Goal: Navigation & Orientation: Find specific page/section

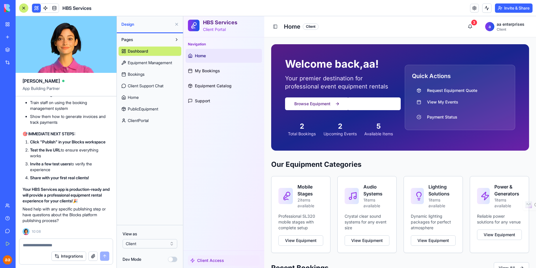
scroll to position [5649, 0]
click at [209, 70] on span "My Bookings" at bounding box center [207, 71] width 25 height 6
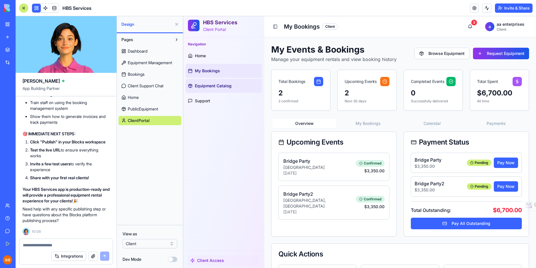
click at [212, 86] on span "Equipment Catalog" at bounding box center [213, 86] width 37 height 6
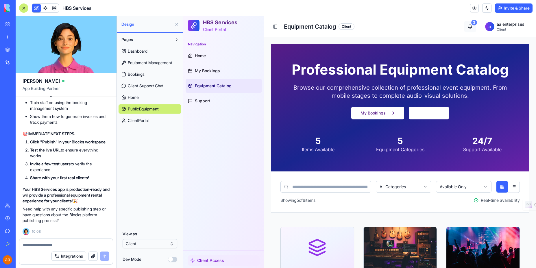
click at [471, 24] on div "3" at bounding box center [474, 23] width 6 height 6
click at [132, 95] on span "Home" at bounding box center [133, 98] width 11 height 6
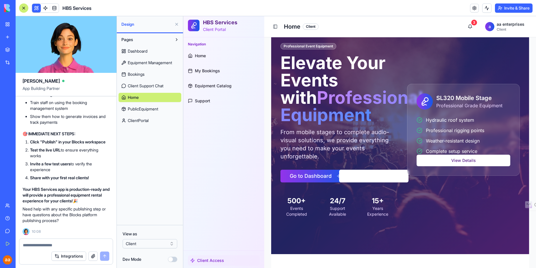
scroll to position [52, 0]
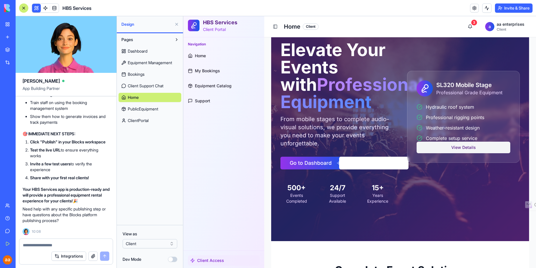
click at [461, 147] on button "View Details" at bounding box center [464, 148] width 94 height 12
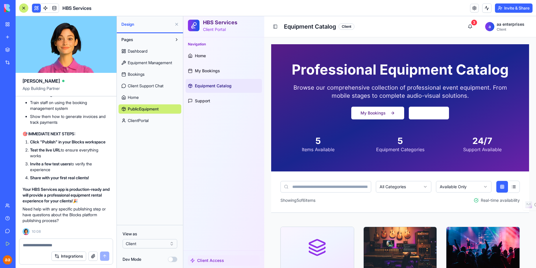
click at [136, 96] on span "Home" at bounding box center [133, 98] width 11 height 6
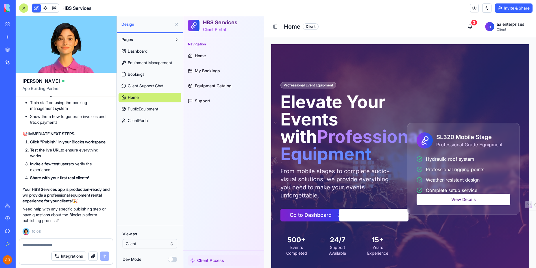
click at [323, 216] on button "Go to Dashboard" at bounding box center [315, 215] width 70 height 13
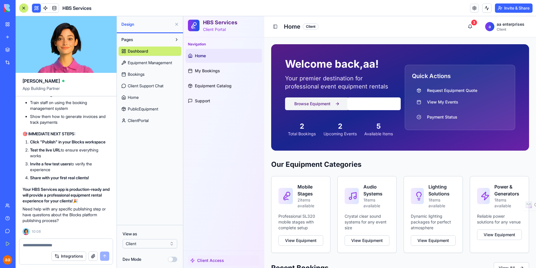
click at [340, 103] on button "Browse Equipment" at bounding box center [317, 103] width 64 height 13
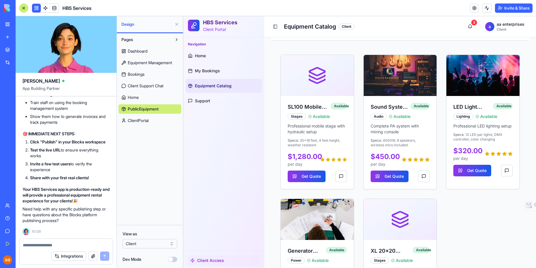
scroll to position [191, 0]
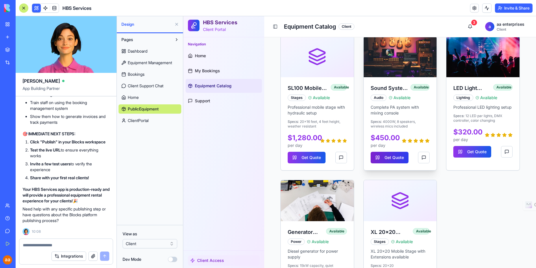
click at [394, 156] on button "Get Quote" at bounding box center [390, 158] width 38 height 12
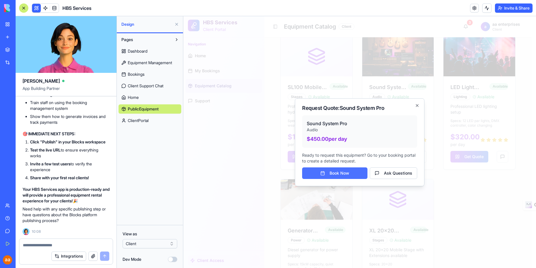
click at [337, 172] on button "Book Now" at bounding box center [334, 173] width 65 height 12
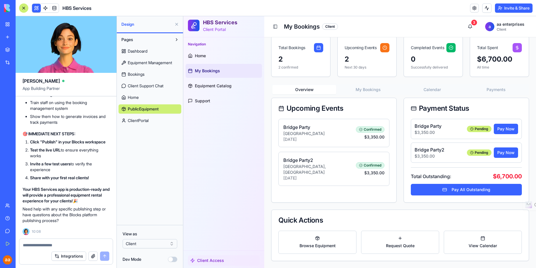
scroll to position [34, 0]
click at [21, 24] on div "My Workspace" at bounding box center [18, 24] width 8 height 6
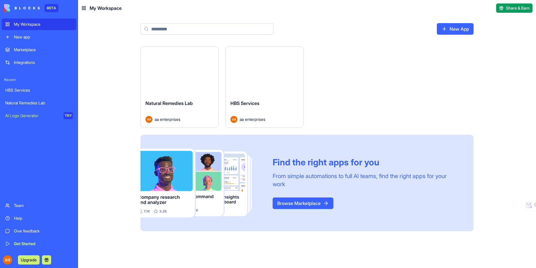
click at [212, 52] on html "BETA My Workspace New app Marketplace Integrations Recent HBS Services Natural …" at bounding box center [268, 134] width 536 height 268
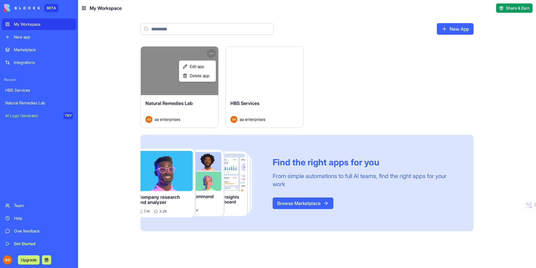
click at [168, 80] on html "BETA My Workspace New app Marketplace Integrations Recent HBS Services Natural …" at bounding box center [268, 134] width 536 height 268
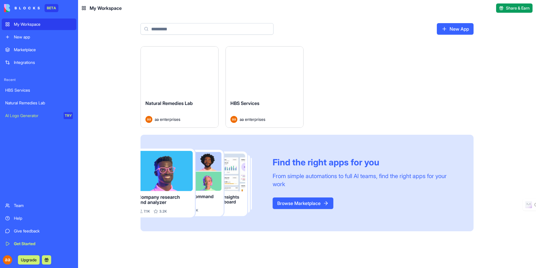
click at [176, 72] on button "Launch" at bounding box center [179, 71] width 43 height 12
